Goal: Task Accomplishment & Management: Manage account settings

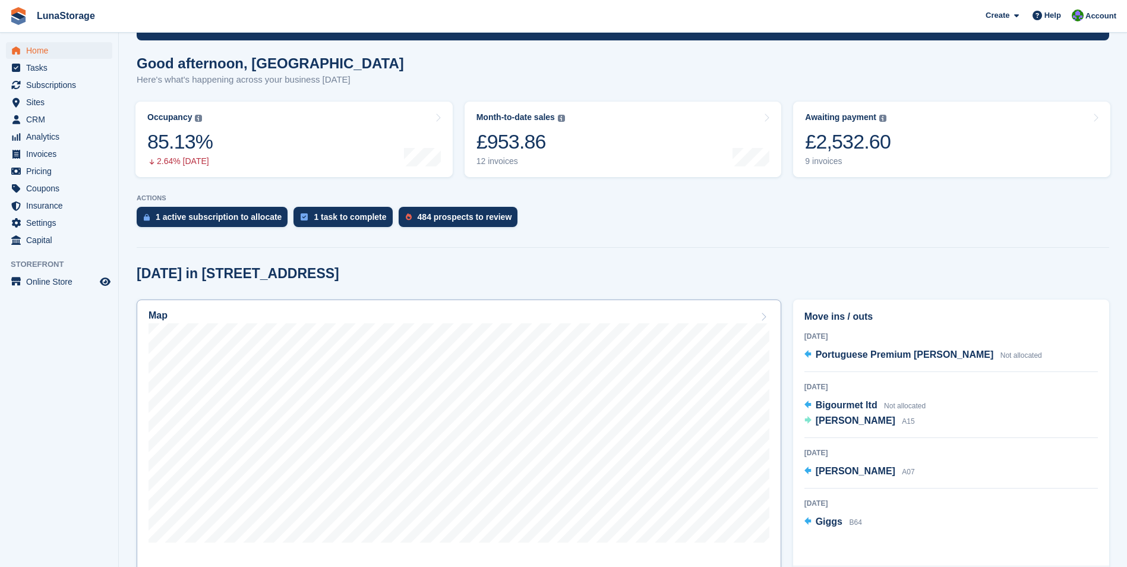
scroll to position [297, 0]
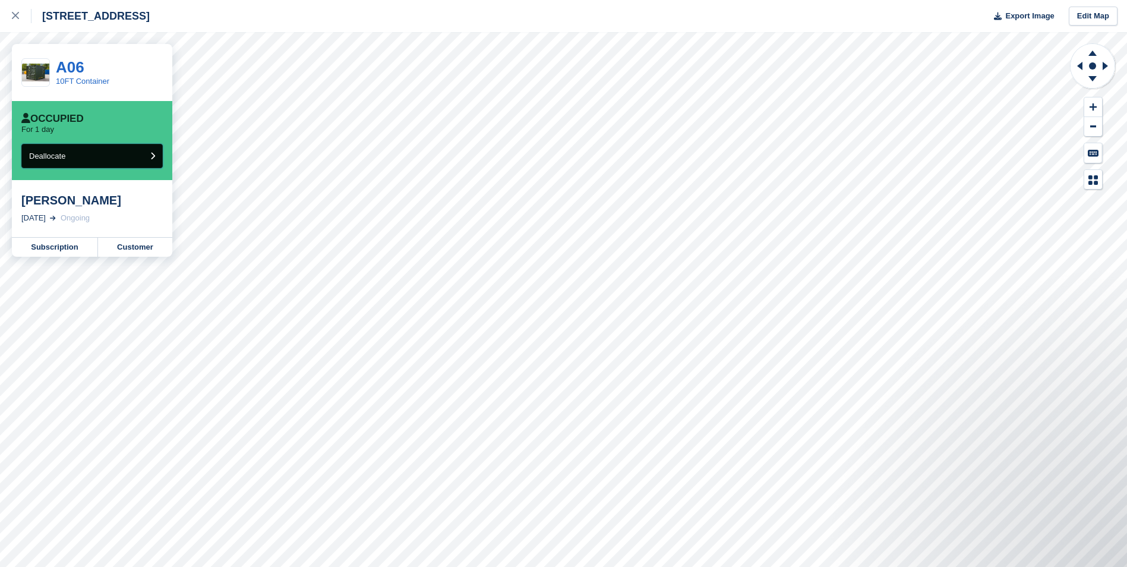
click at [111, 155] on button "Deallocate" at bounding box center [91, 156] width 141 height 24
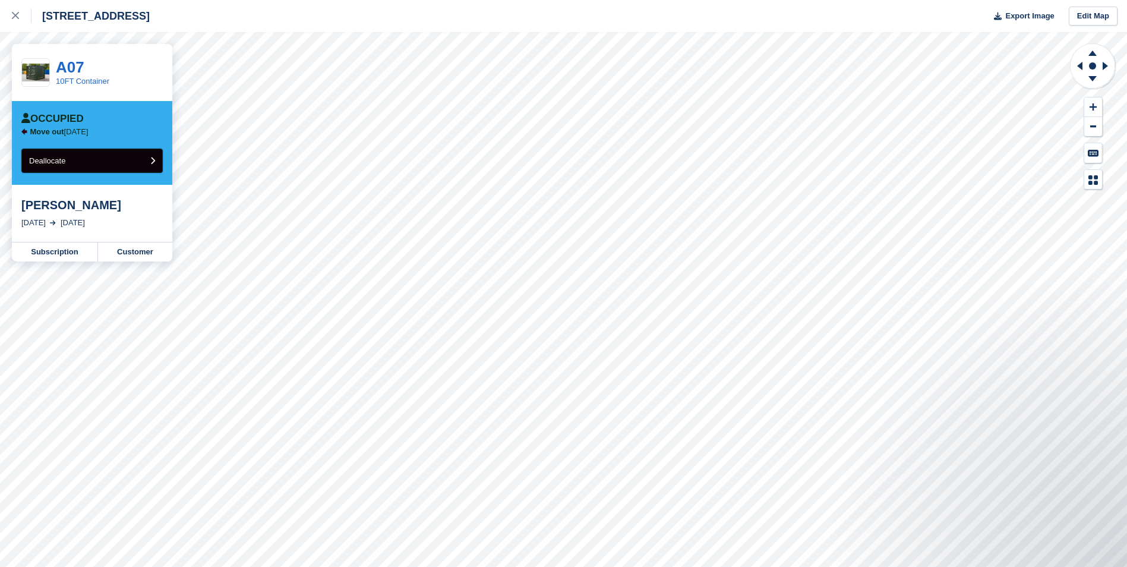
click at [87, 164] on button "Deallocate" at bounding box center [91, 161] width 141 height 24
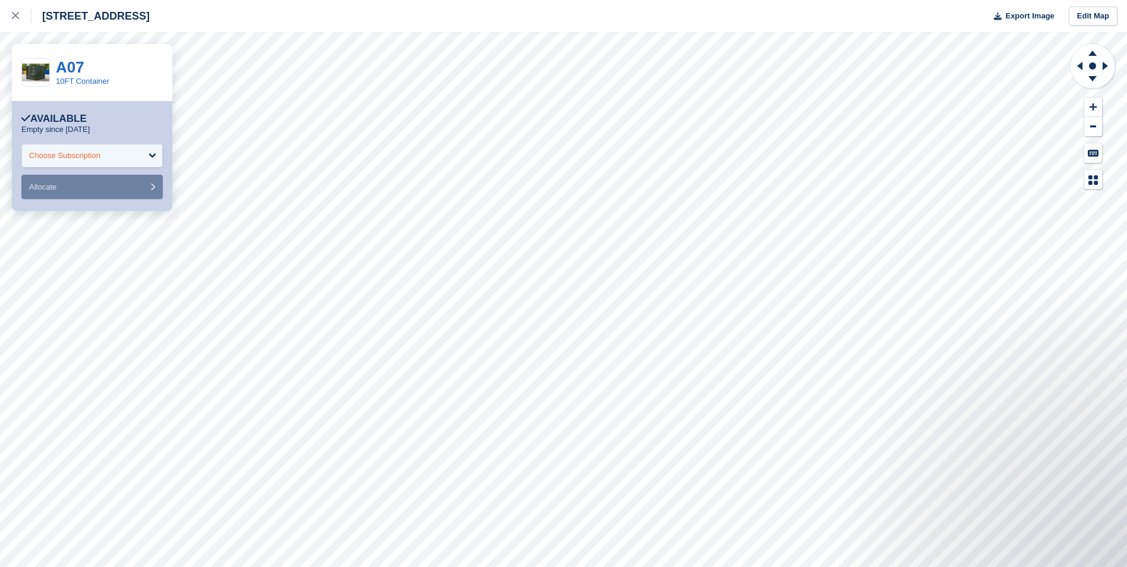
click at [94, 156] on div "Choose Subscription" at bounding box center [64, 156] width 71 height 12
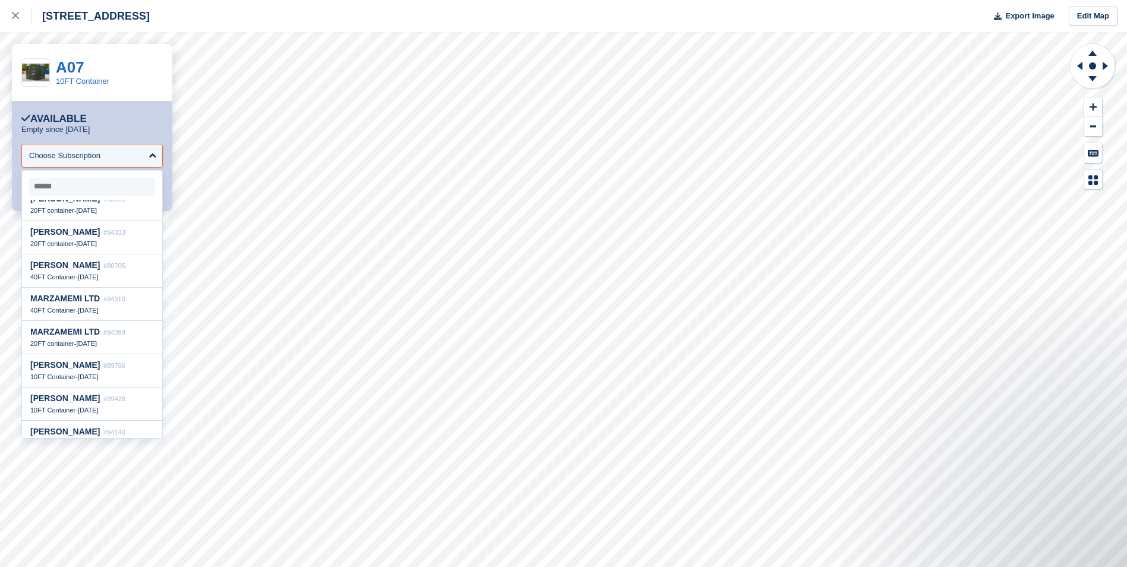
scroll to position [1308, 0]
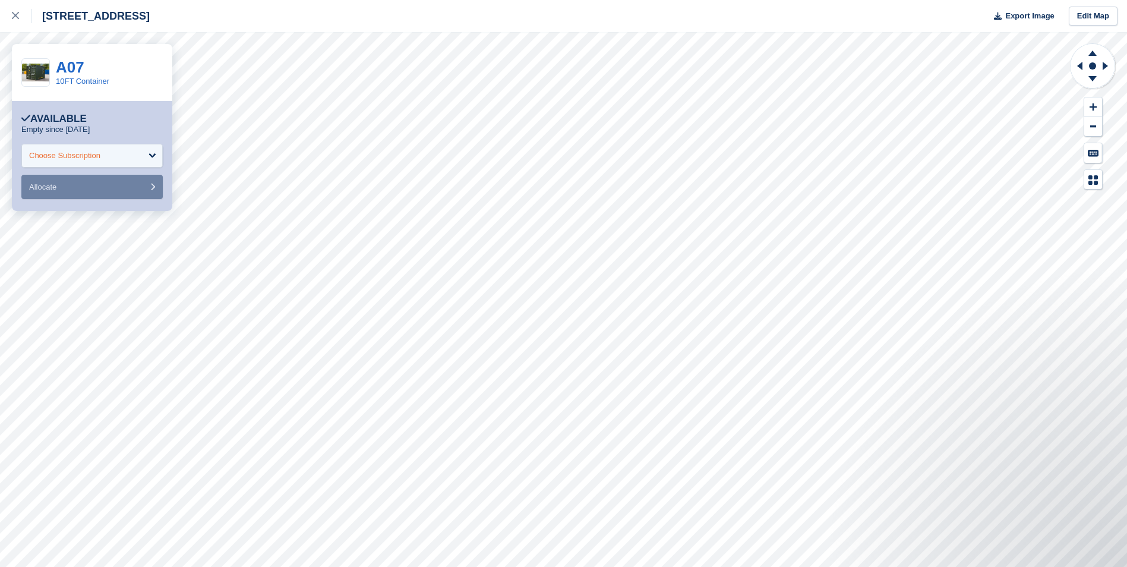
click at [64, 162] on div "Choose Subscription" at bounding box center [91, 156] width 141 height 24
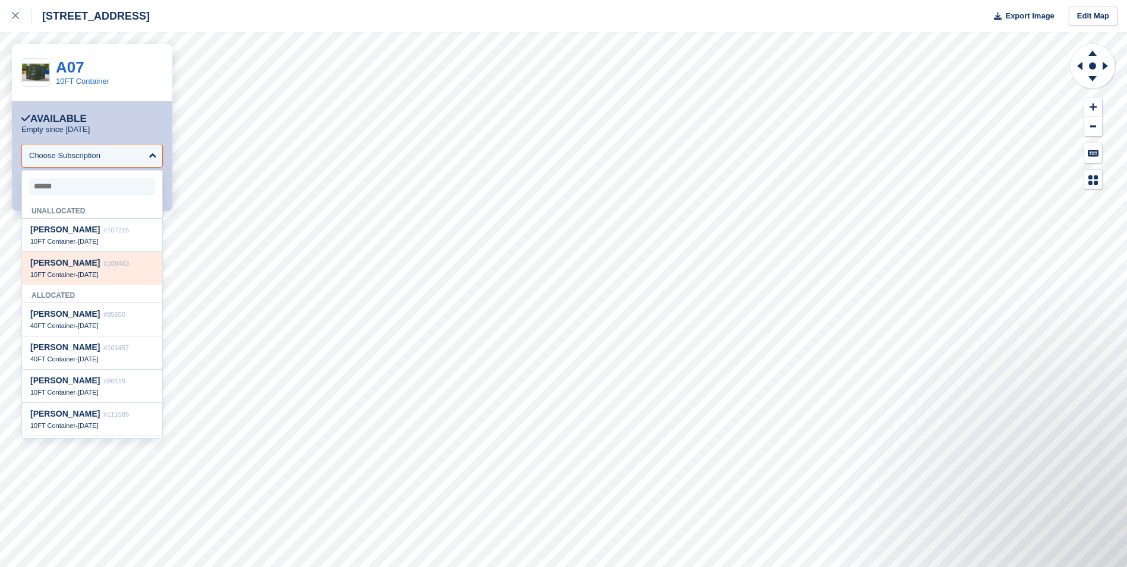
click at [89, 268] on div "Keri Watkins #108463" at bounding box center [92, 263] width 124 height 10
select select "******"
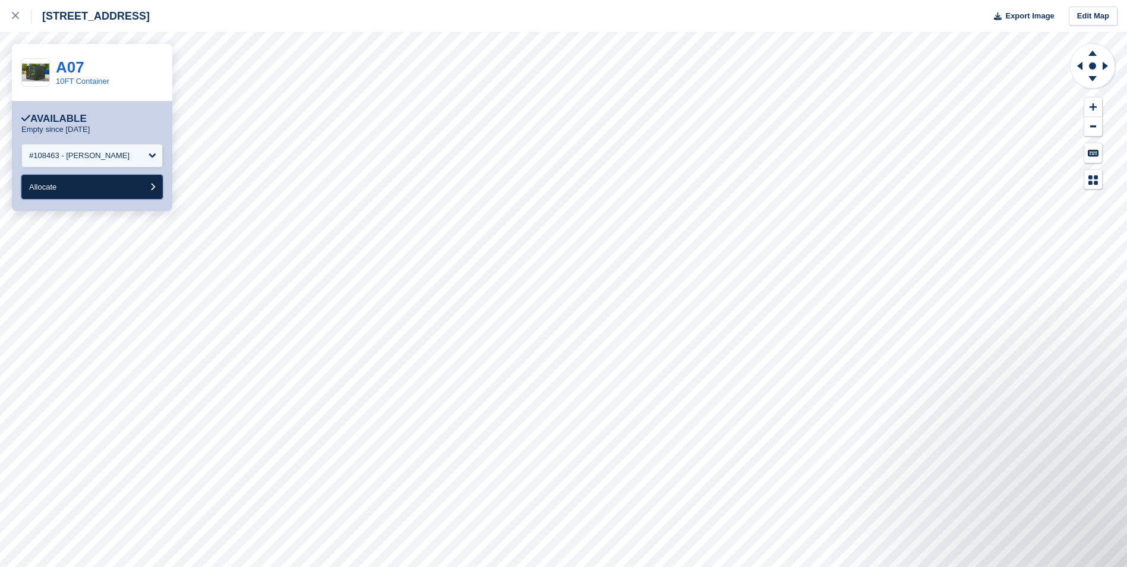
click at [83, 187] on button "Allocate" at bounding box center [91, 187] width 141 height 24
click at [90, 151] on div "Choose Subscription" at bounding box center [64, 156] width 71 height 12
click at [1090, 69] on rect at bounding box center [1093, 66] width 14 height 14
